Goal: Task Accomplishment & Management: Complete application form

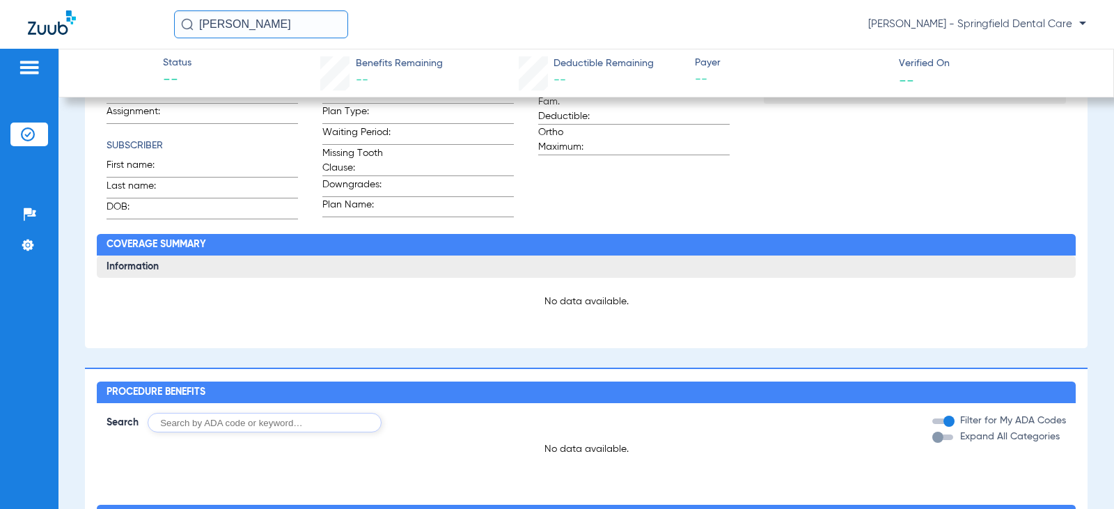
type input "[PERSON_NAME]"
type input "[DATE]"
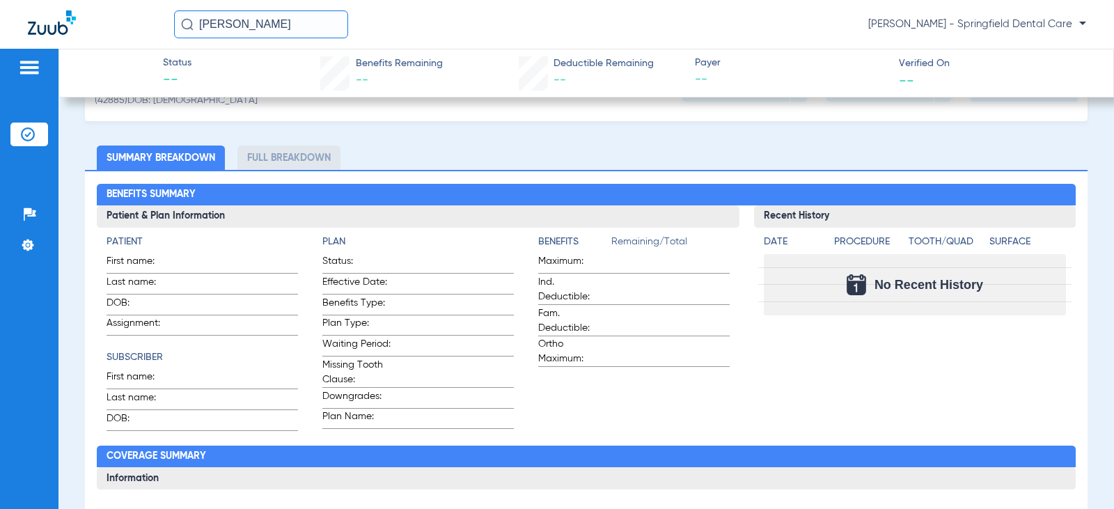
scroll to position [39, 0]
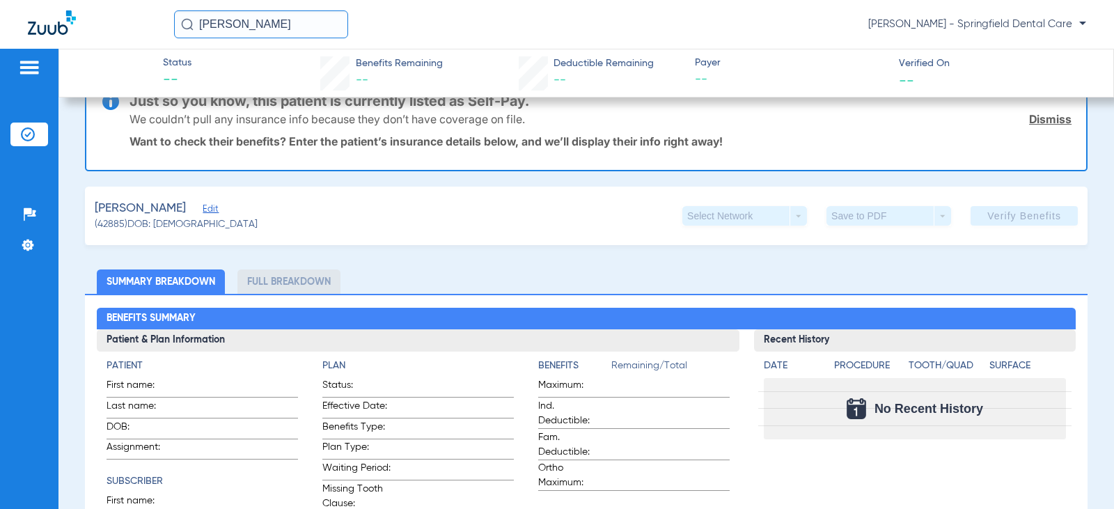
click at [209, 211] on span "Edit" at bounding box center [209, 210] width 13 height 13
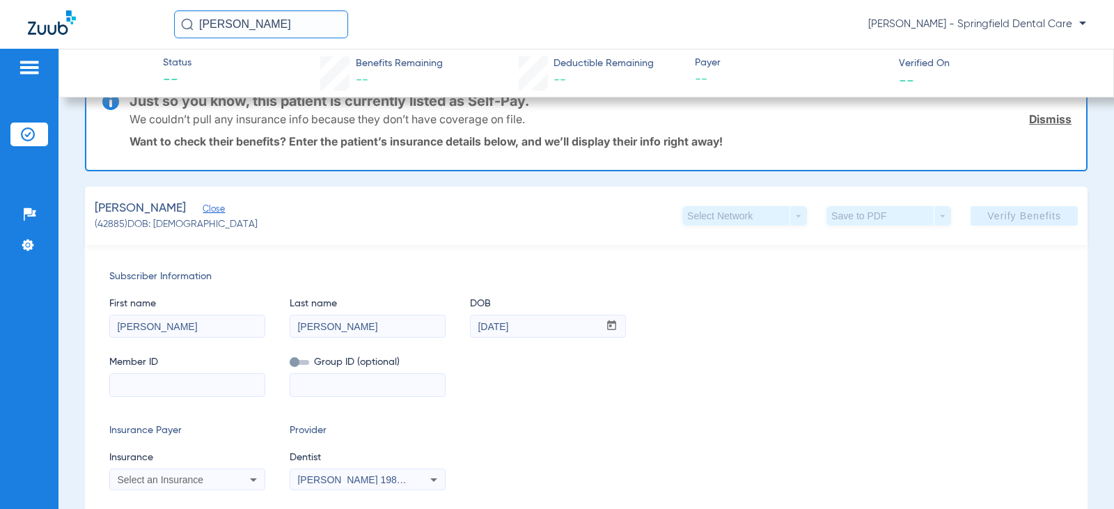
scroll to position [178, 0]
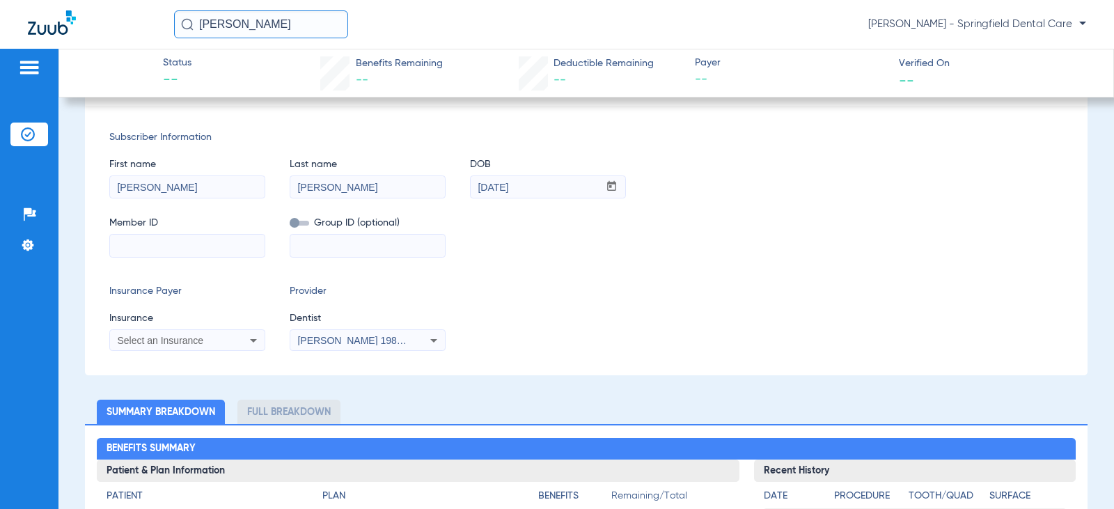
click at [189, 259] on div "Subscriber Information First name [PERSON_NAME] Last name [PERSON_NAME] DOB mm …" at bounding box center [586, 241] width 1003 height 270
click at [190, 243] on input at bounding box center [187, 246] width 155 height 22
paste input "3162644511"
type input "3162644511"
click at [220, 350] on mat-select "Select an Insurance" at bounding box center [187, 340] width 156 height 22
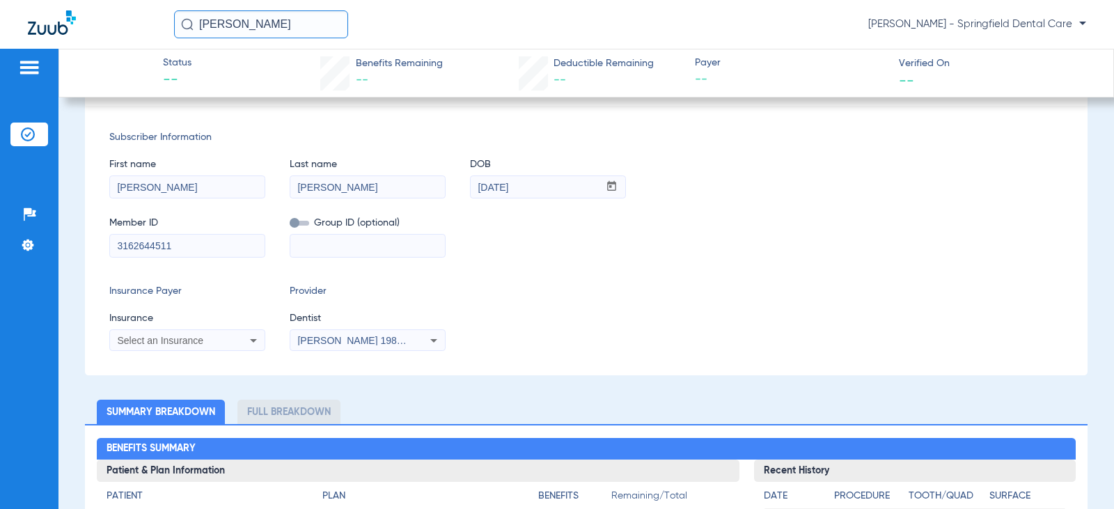
click at [220, 342] on div "Select an Insurance" at bounding box center [173, 341] width 112 height 10
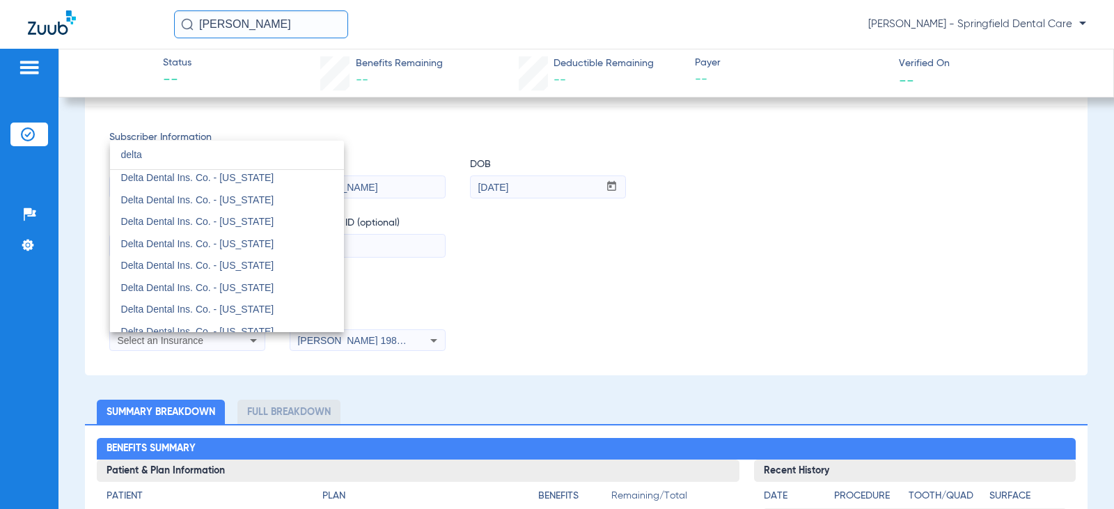
scroll to position [139, 0]
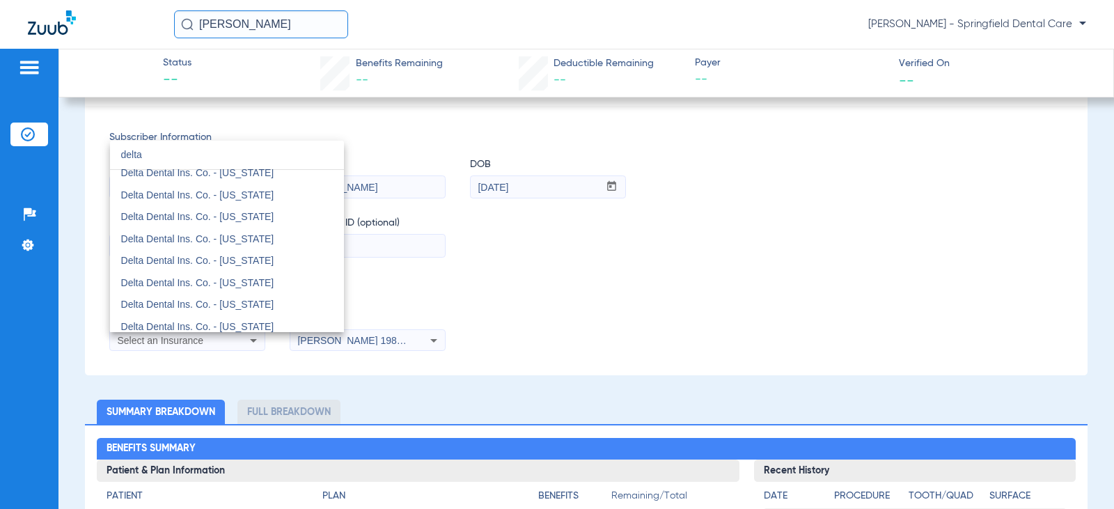
type input "delta"
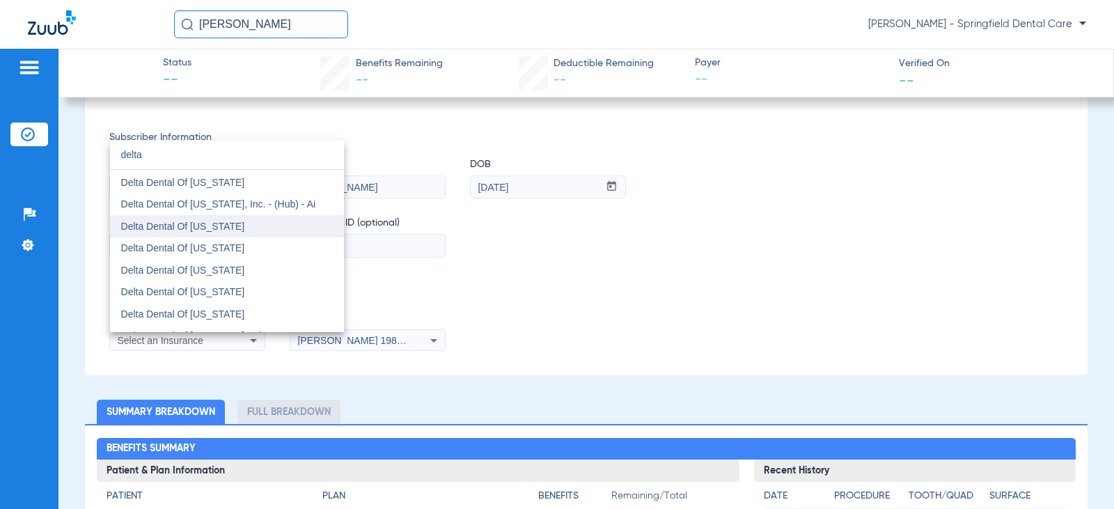
scroll to position [696, 0]
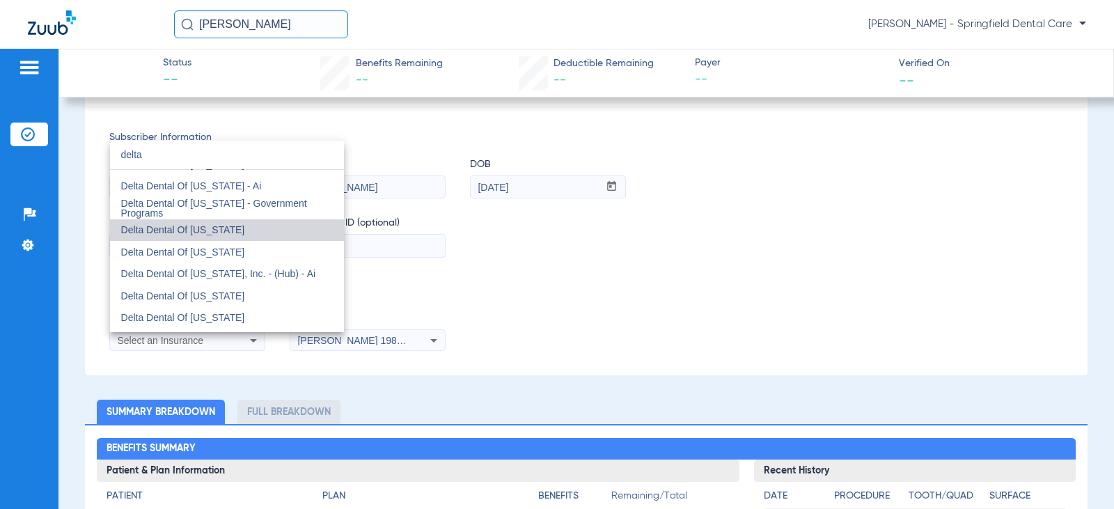
click at [244, 227] on mat-option "Delta Dental Of [US_STATE]" at bounding box center [227, 230] width 234 height 22
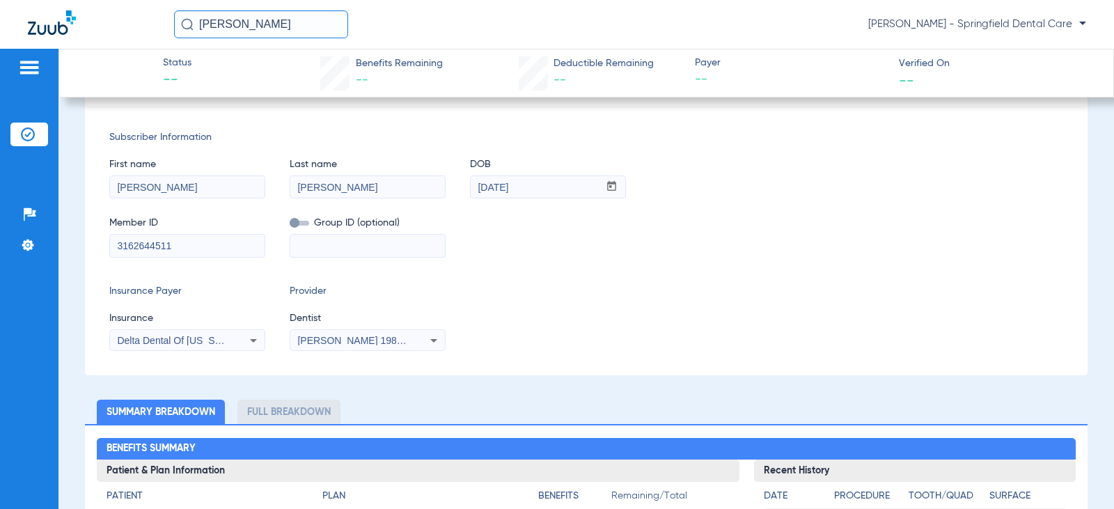
click at [247, 249] on input "3162644511" at bounding box center [187, 246] width 155 height 22
click at [320, 338] on span "[PERSON_NAME] 1982829420" at bounding box center [365, 340] width 137 height 11
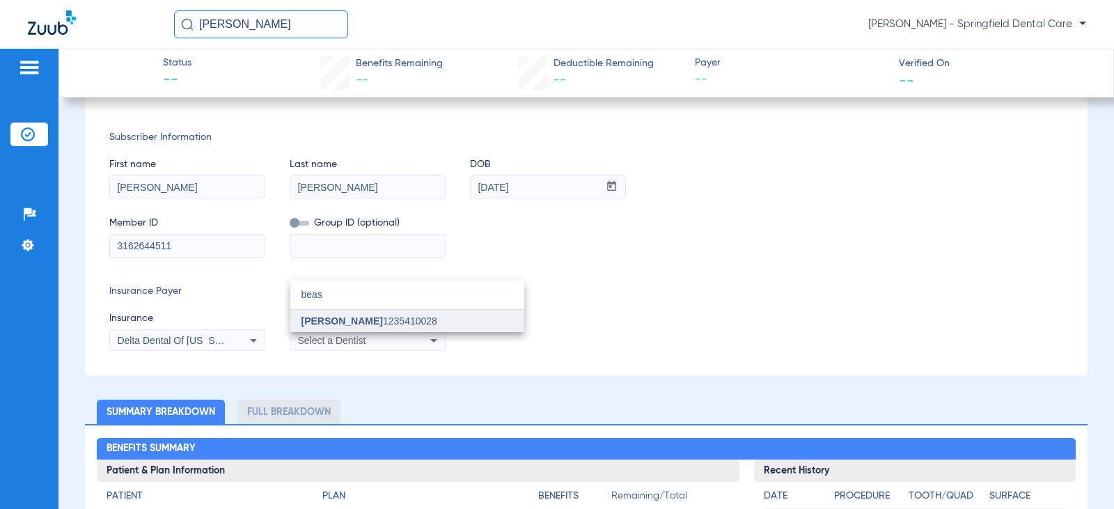
type input "beas"
click at [336, 313] on mat-option "[PERSON_NAME] 1235410028" at bounding box center [407, 321] width 234 height 22
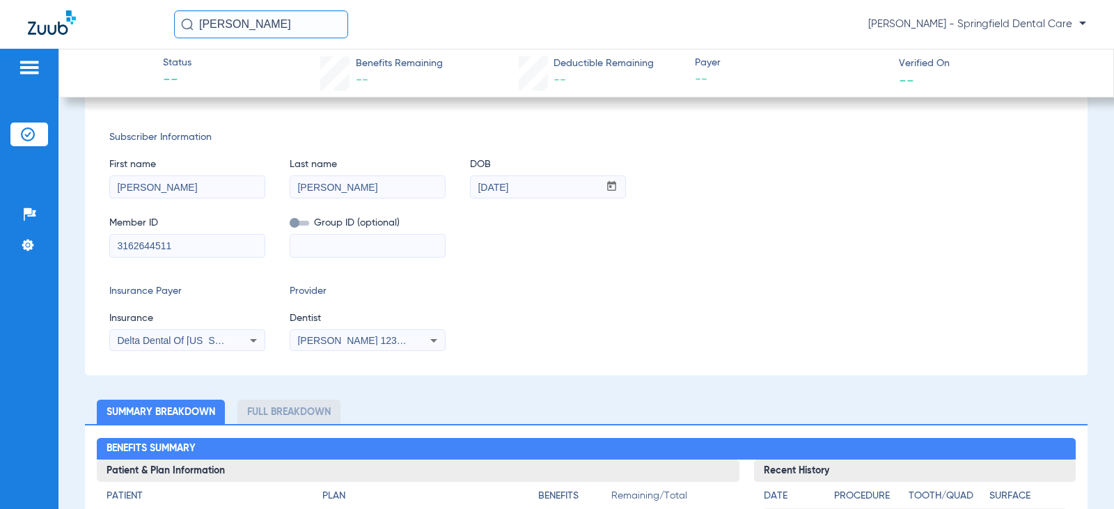
click at [720, 258] on div "Subscriber Information First name [PERSON_NAME] Last name [PERSON_NAME] DOB mm …" at bounding box center [586, 241] width 1003 height 270
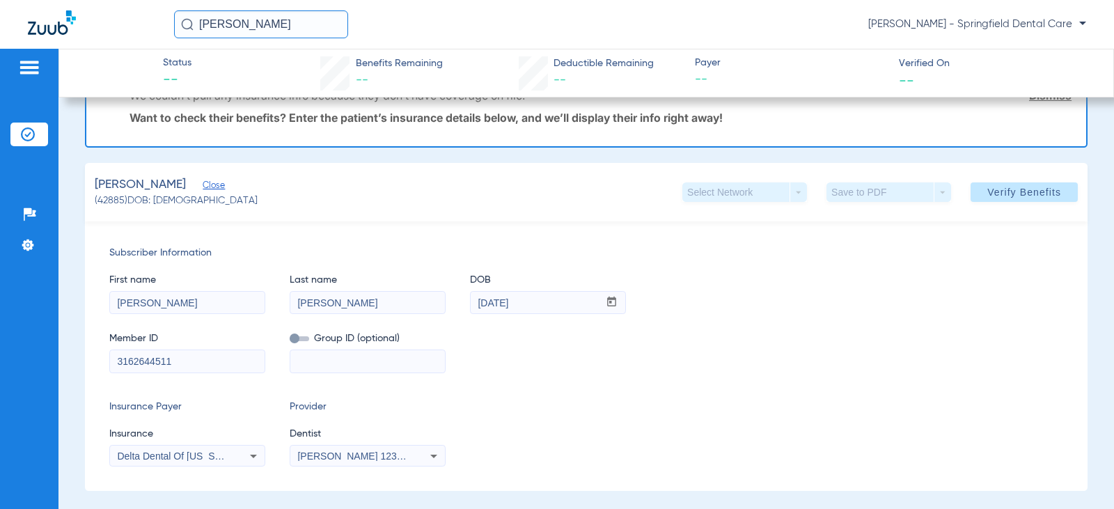
scroll to position [0, 0]
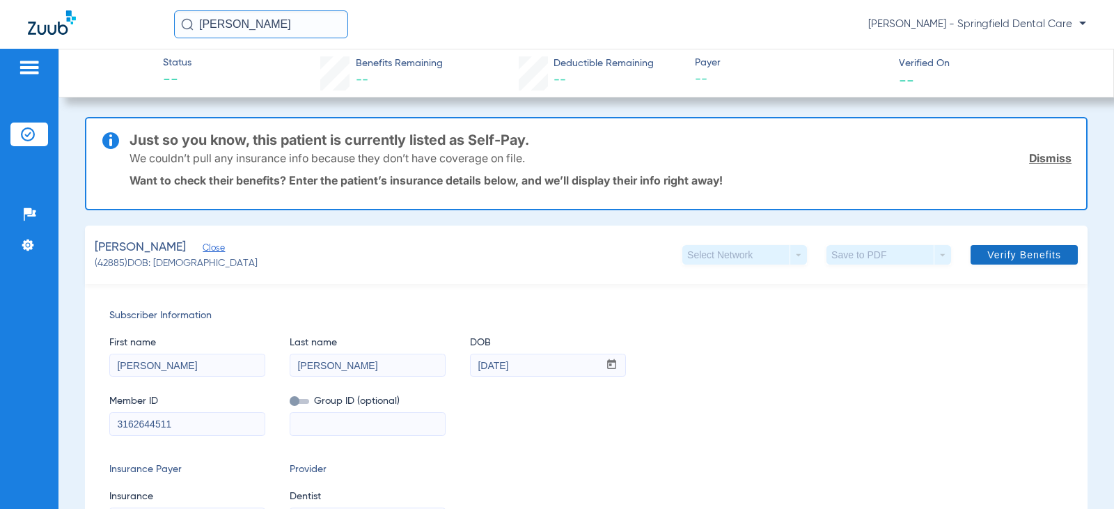
click at [1038, 247] on span at bounding box center [1024, 254] width 107 height 33
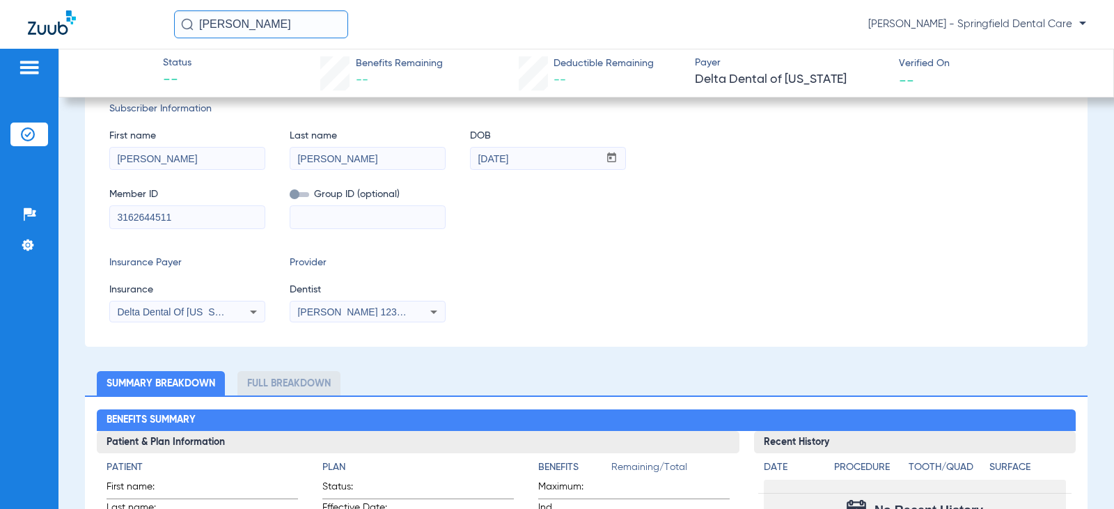
scroll to position [209, 0]
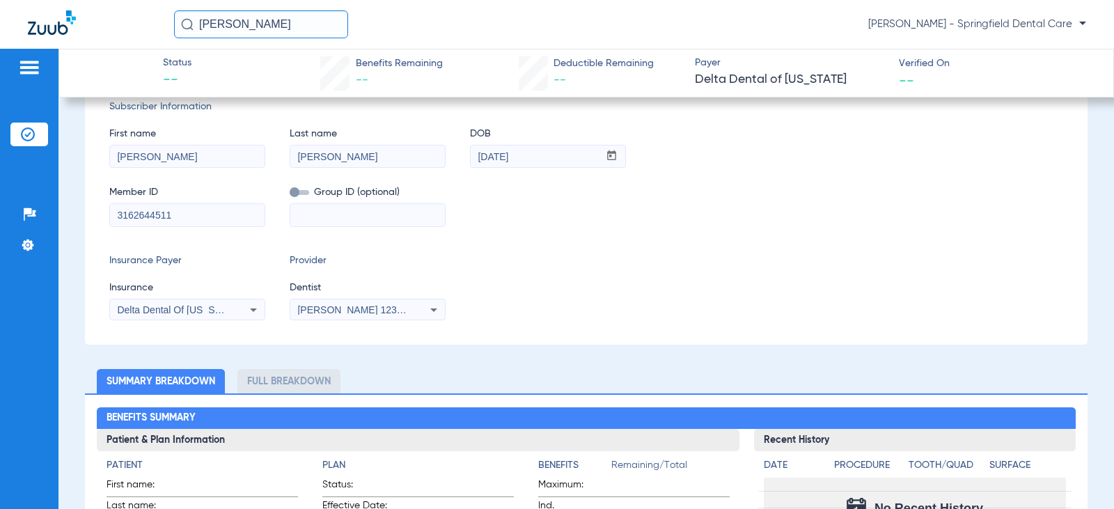
drag, startPoint x: 244, startPoint y: 218, endPoint x: -107, endPoint y: 213, distance: 351.7
click at [0, 213] on html "[PERSON_NAME] [PERSON_NAME] - Springfield Dental Care Patients Insurance Verifi…" at bounding box center [557, 254] width 1114 height 509
paste input "91502539116"
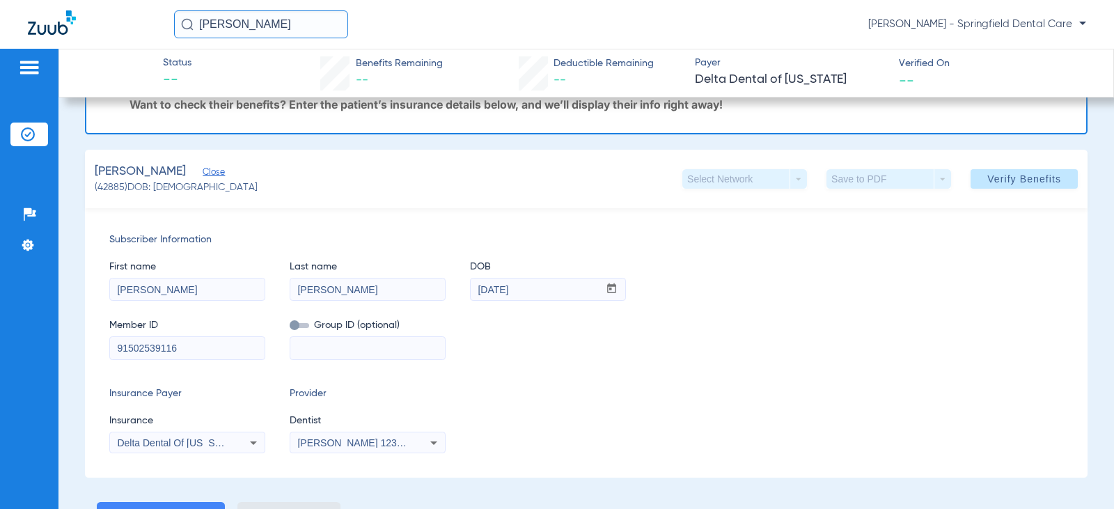
scroll to position [0, 0]
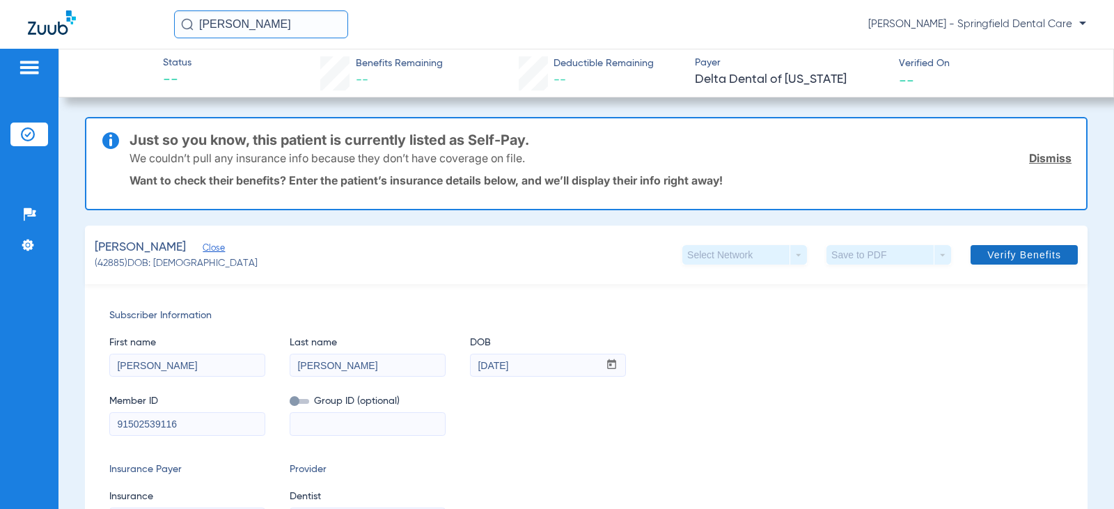
type input "91502539116"
click at [998, 250] on span "Verify Benefits" at bounding box center [1025, 254] width 74 height 11
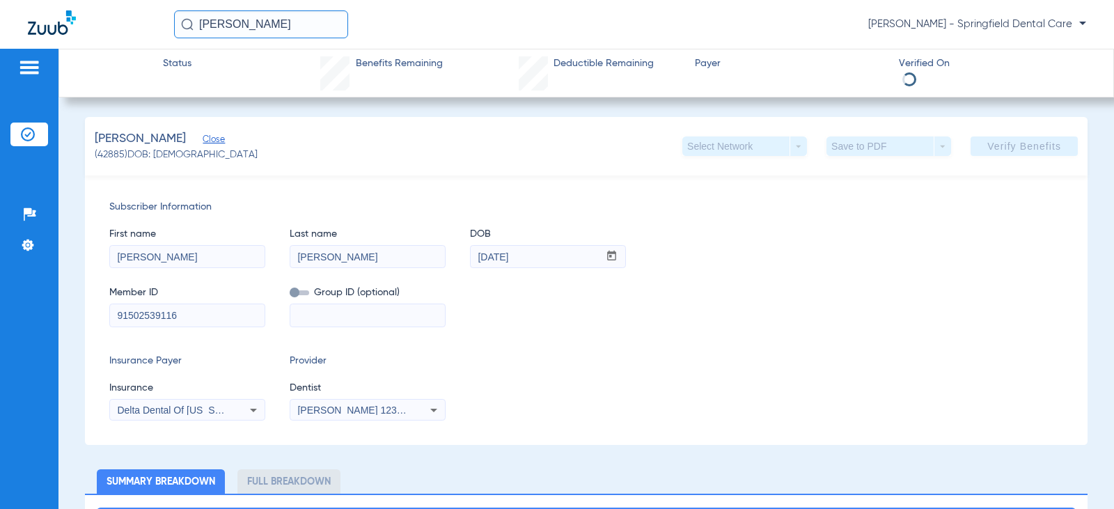
click at [707, 350] on div "Subscriber Information First name [PERSON_NAME] Last name [PERSON_NAME] DOB mm …" at bounding box center [586, 311] width 1003 height 270
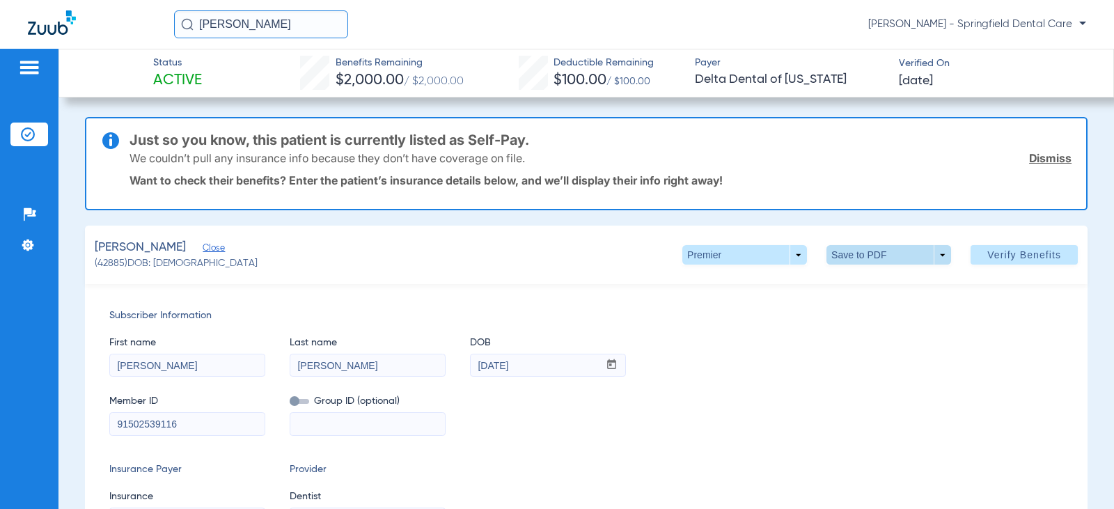
click at [859, 259] on span at bounding box center [889, 255] width 125 height 20
click at [863, 283] on span "Save to PDF" at bounding box center [883, 283] width 55 height 10
drag, startPoint x: 229, startPoint y: 26, endPoint x: 153, endPoint y: 36, distance: 76.6
click at [153, 36] on div "[PERSON_NAME] [PERSON_NAME] - Springfield Dental Care" at bounding box center [557, 24] width 1114 height 49
type input "[PERSON_NAME]"
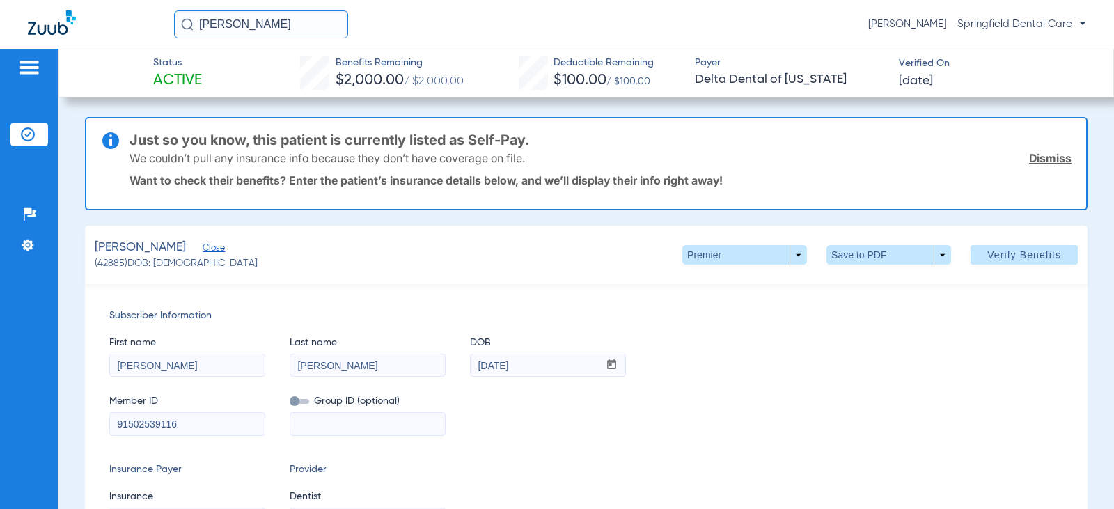
click at [61, 27] on img at bounding box center [52, 22] width 48 height 24
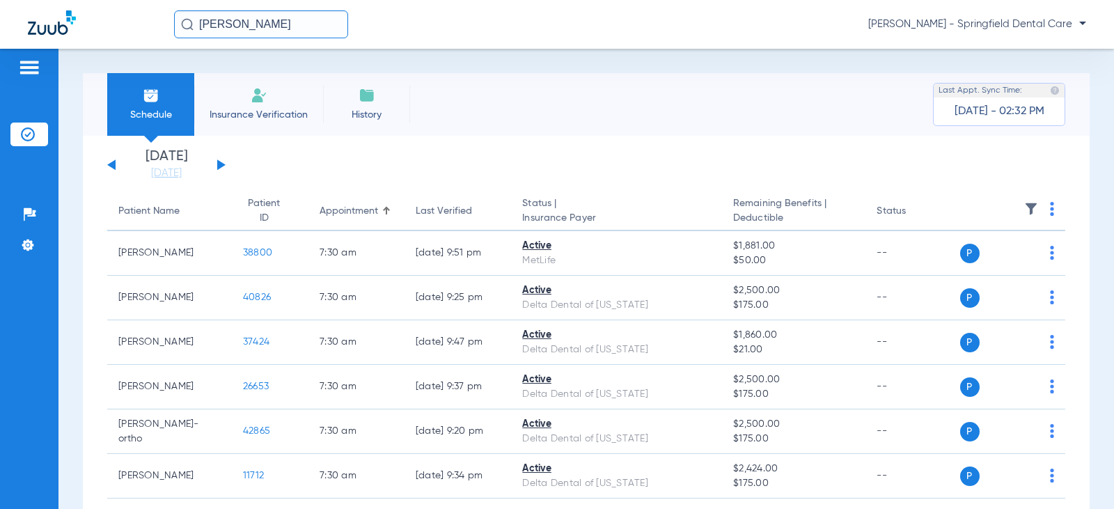
click at [293, 26] on input "[PERSON_NAME]" at bounding box center [261, 24] width 174 height 28
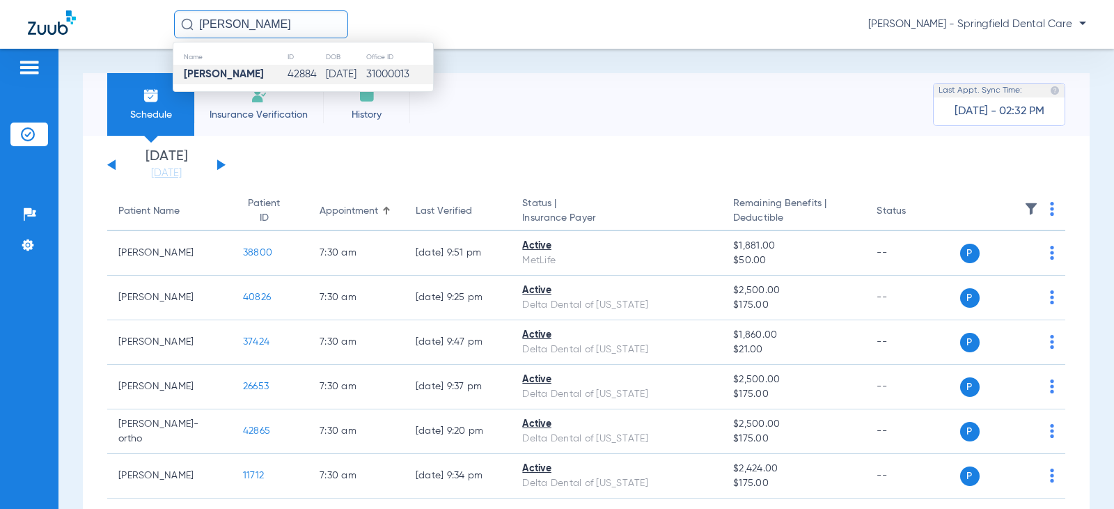
click at [238, 65] on td "[PERSON_NAME]" at bounding box center [230, 75] width 114 height 20
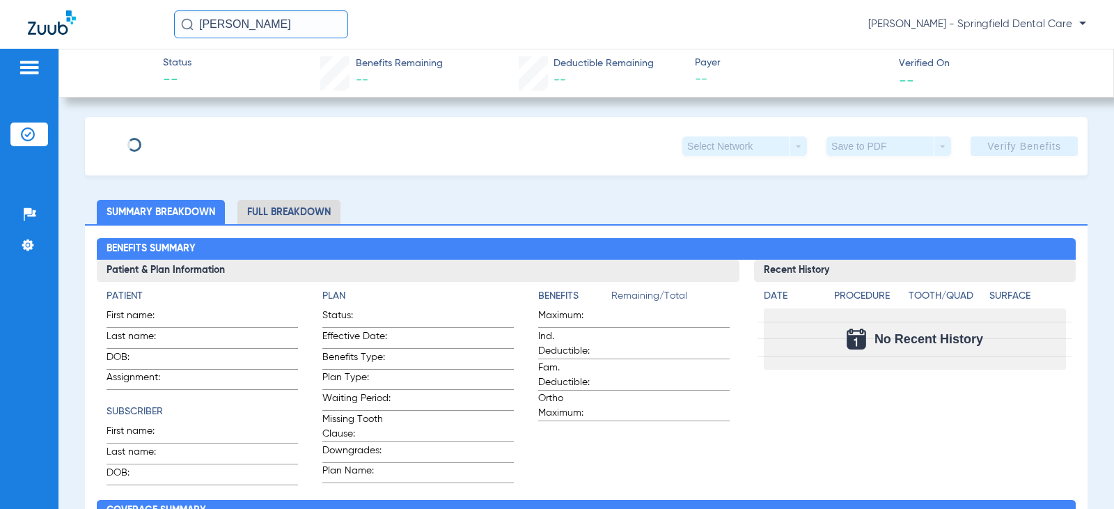
type input "[PERSON_NAME]"
type input "[DATE]"
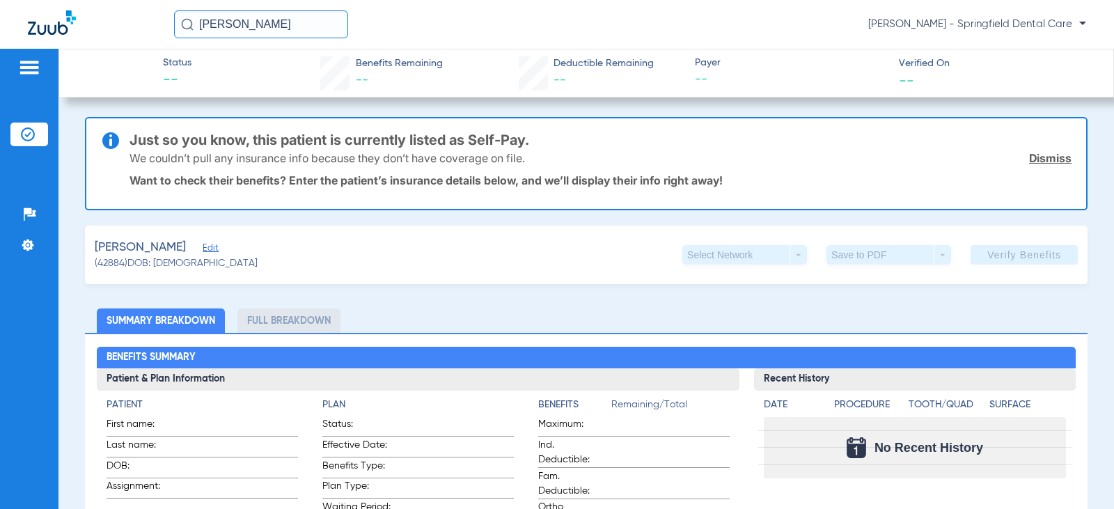
click at [215, 246] on span "Edit" at bounding box center [209, 249] width 13 height 13
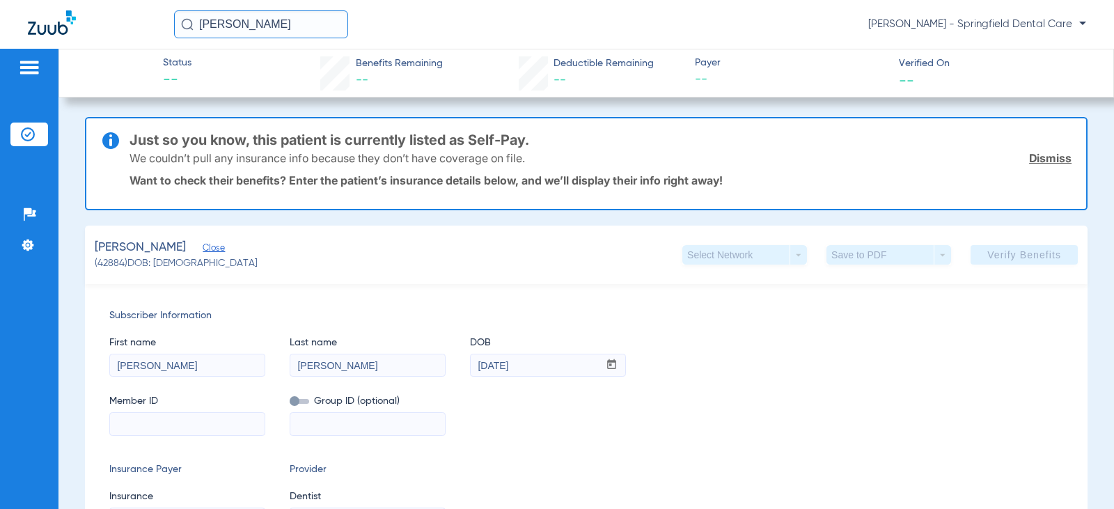
click at [169, 429] on input at bounding box center [187, 424] width 155 height 22
paste input "91502539116"
click at [118, 425] on input "91502539116" at bounding box center [187, 424] width 155 height 22
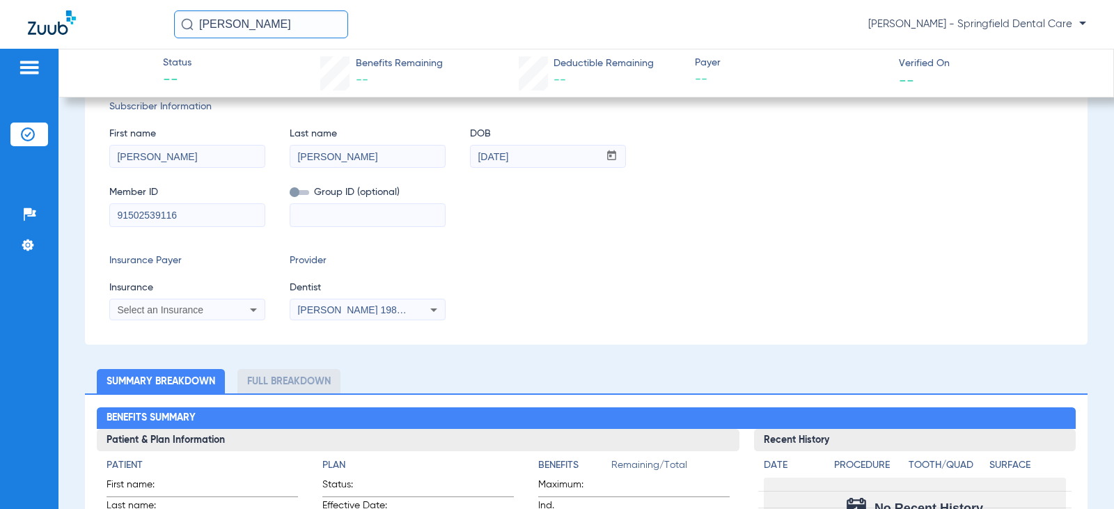
type input "91502539116"
click at [185, 293] on span "Insurance" at bounding box center [187, 288] width 156 height 15
click at [183, 303] on div "Select an Insurance" at bounding box center [187, 310] width 155 height 17
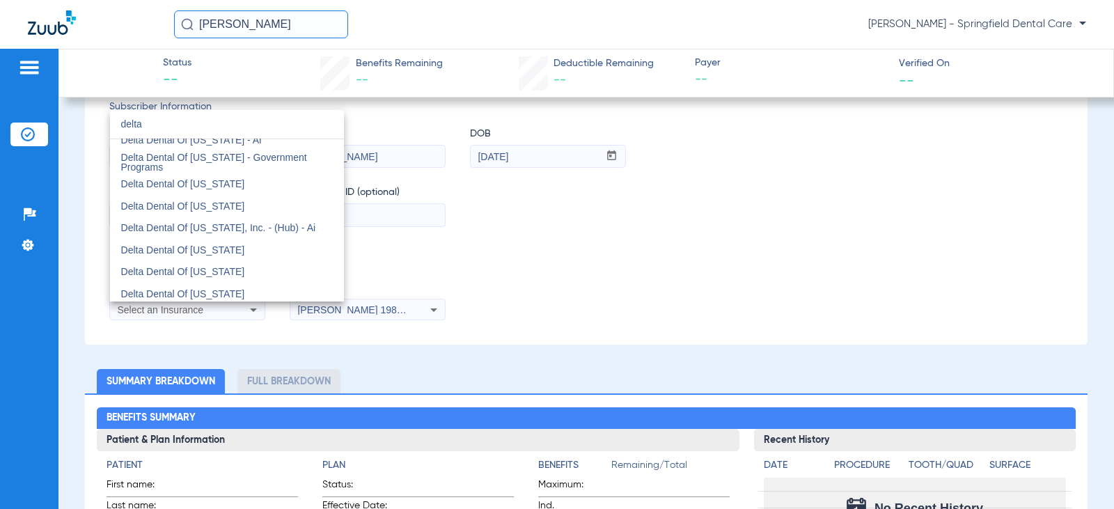
scroll to position [696, 0]
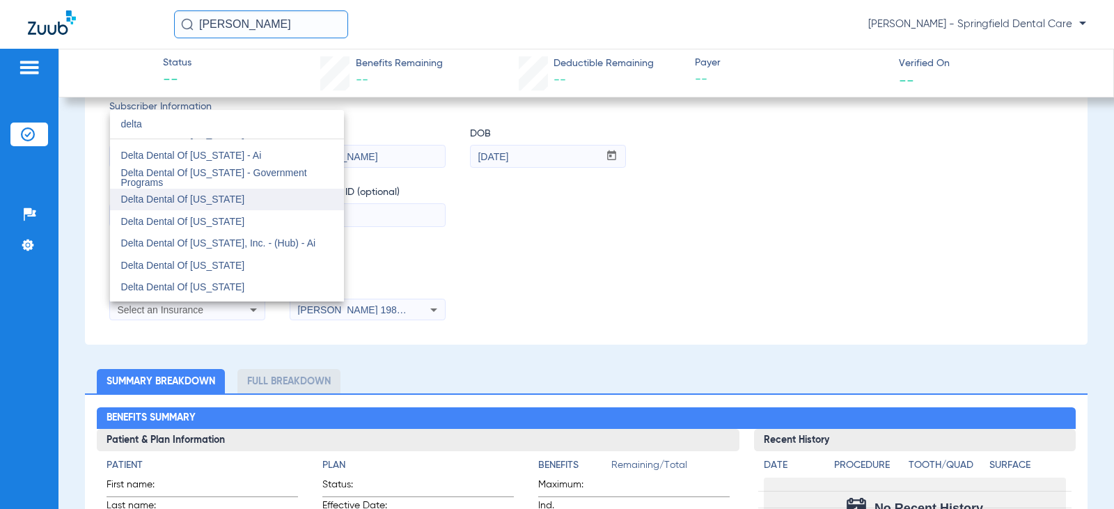
type input "delta"
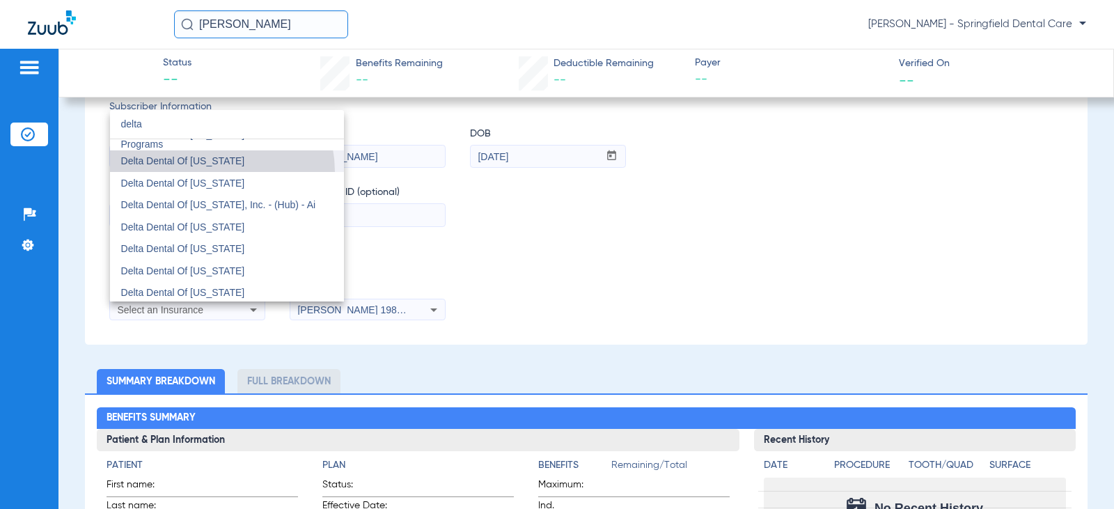
click at [209, 200] on div "delta close Delta Dental Delta Dental (Northeast - Me, Nh, And Vt) Delta Dental…" at bounding box center [227, 206] width 234 height 192
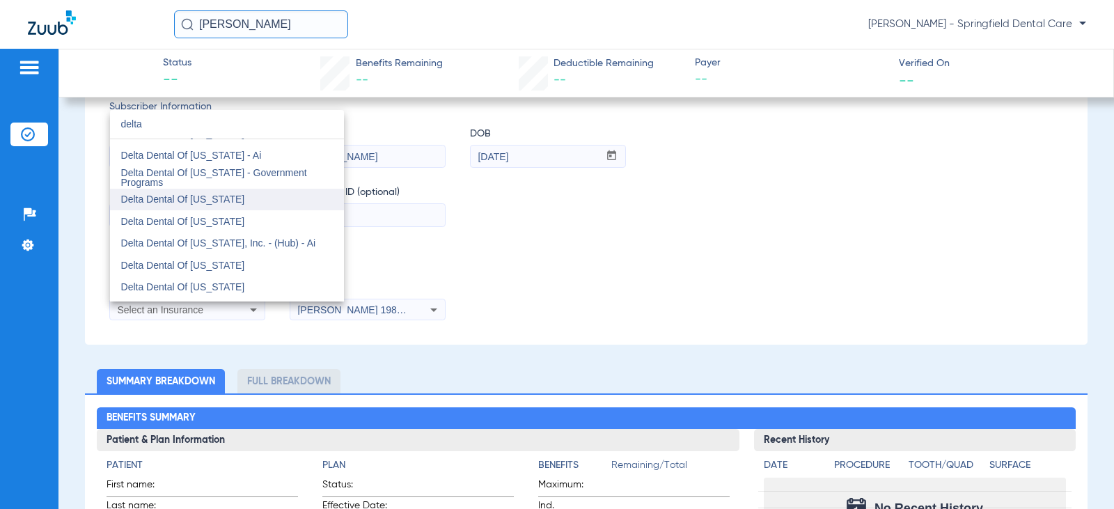
click at [205, 195] on span "Delta Dental Of [US_STATE]" at bounding box center [183, 199] width 124 height 11
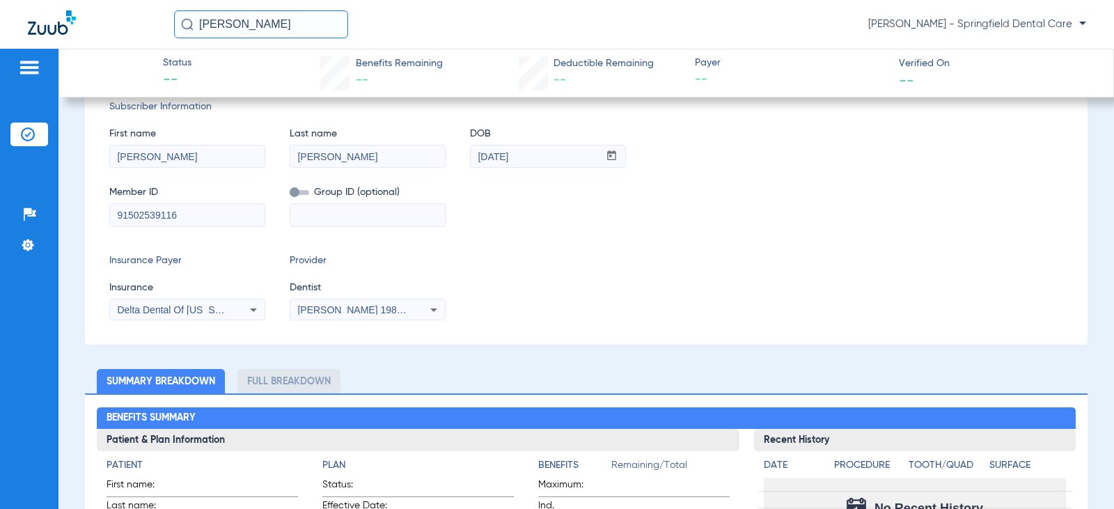
click at [312, 304] on div "[PERSON_NAME] 1982829420" at bounding box center [367, 310] width 155 height 17
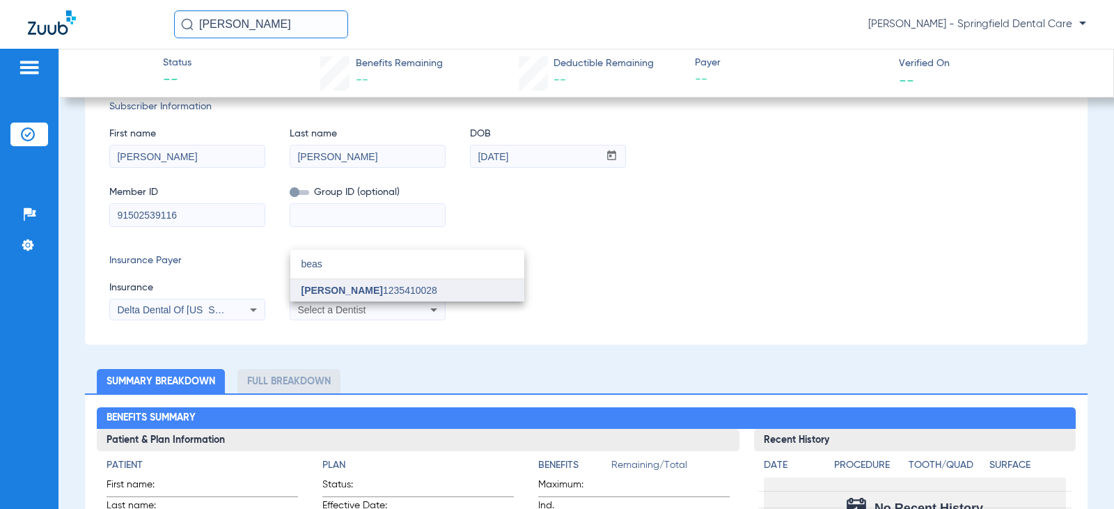
type input "beas"
click at [310, 288] on span "[PERSON_NAME]" at bounding box center [342, 290] width 81 height 11
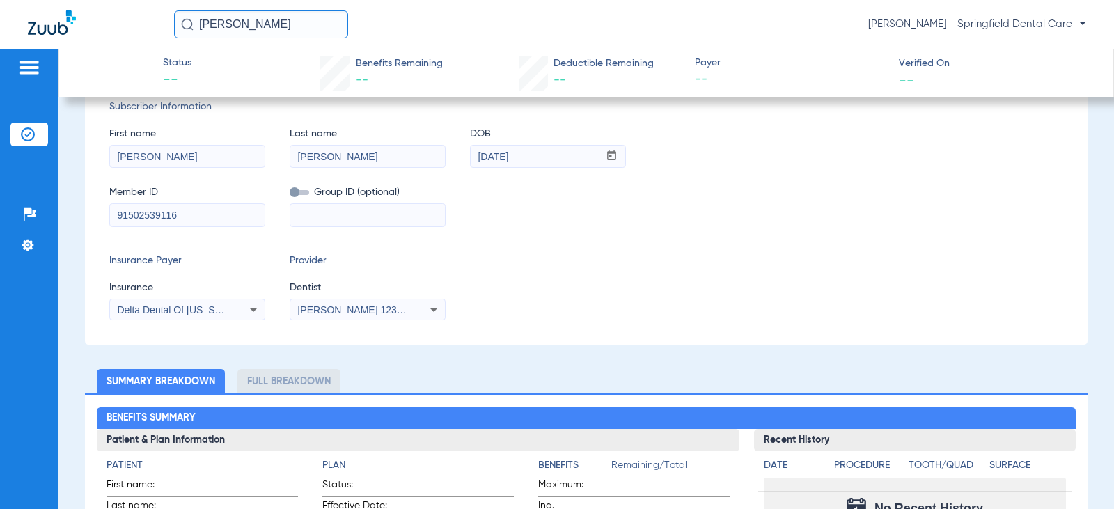
click at [657, 276] on div "Insurance Payer Insurance Delta Dental Of [US_STATE] Provider Dentist [PERSON_N…" at bounding box center [586, 287] width 954 height 67
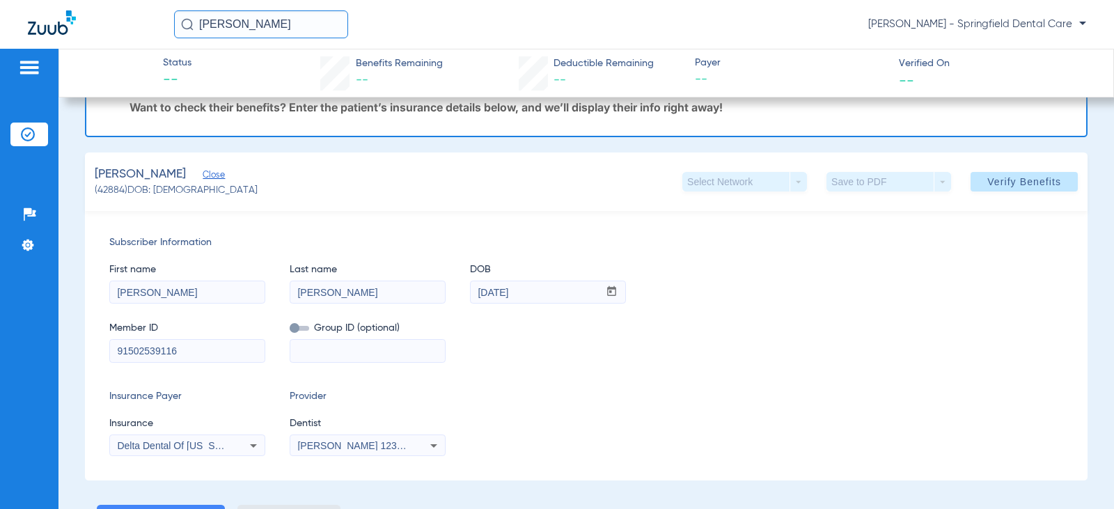
scroll to position [0, 0]
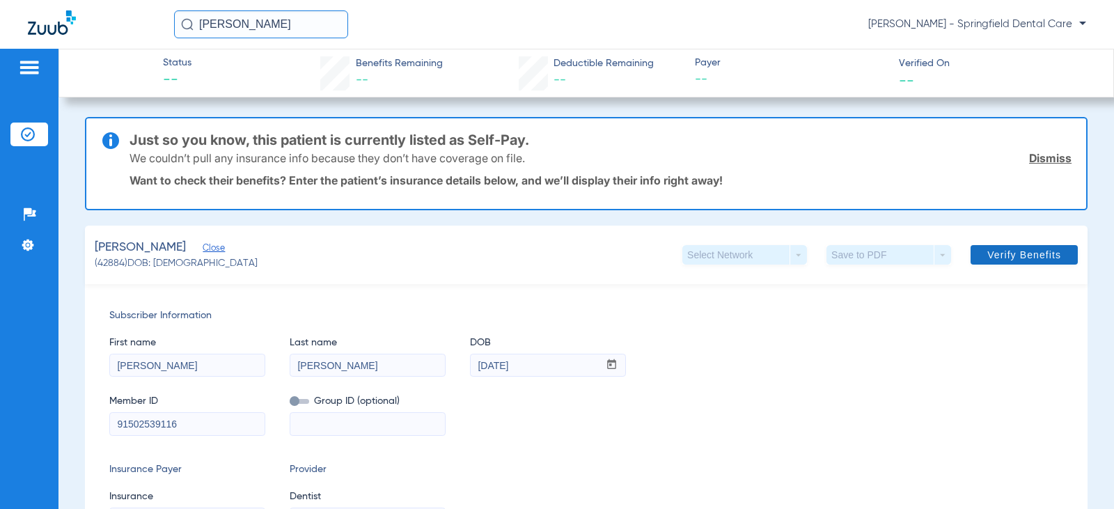
click at [1062, 245] on span at bounding box center [1024, 254] width 107 height 33
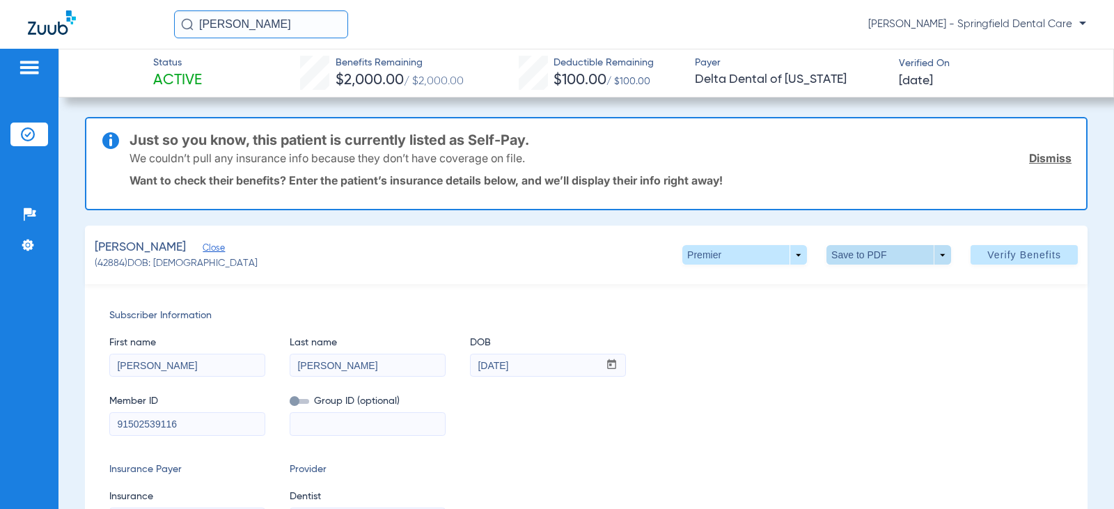
click at [858, 250] on span at bounding box center [889, 255] width 125 height 20
click at [858, 278] on span "Save to PDF" at bounding box center [883, 283] width 55 height 10
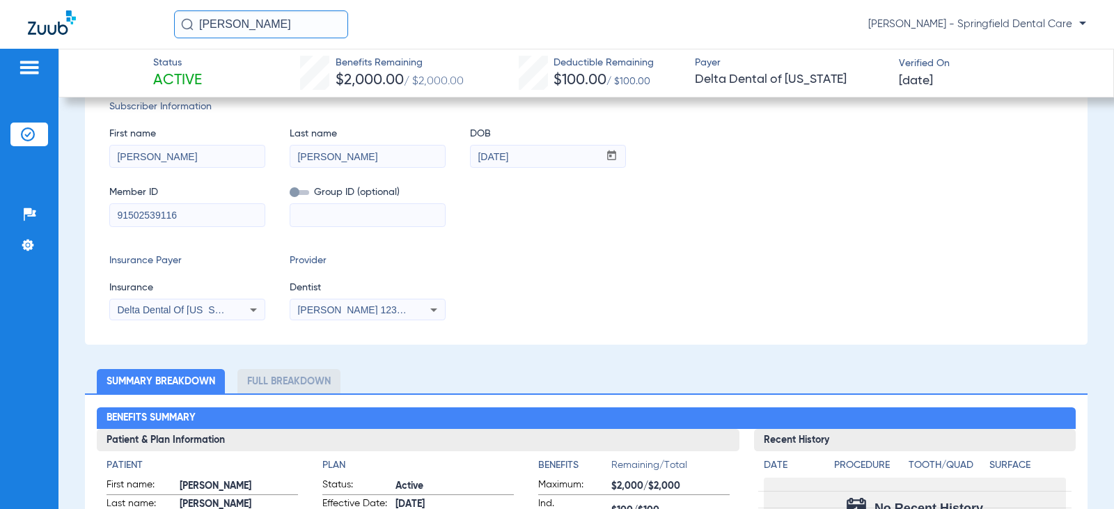
scroll to position [418, 0]
